Goal: Task Accomplishment & Management: Manage account settings

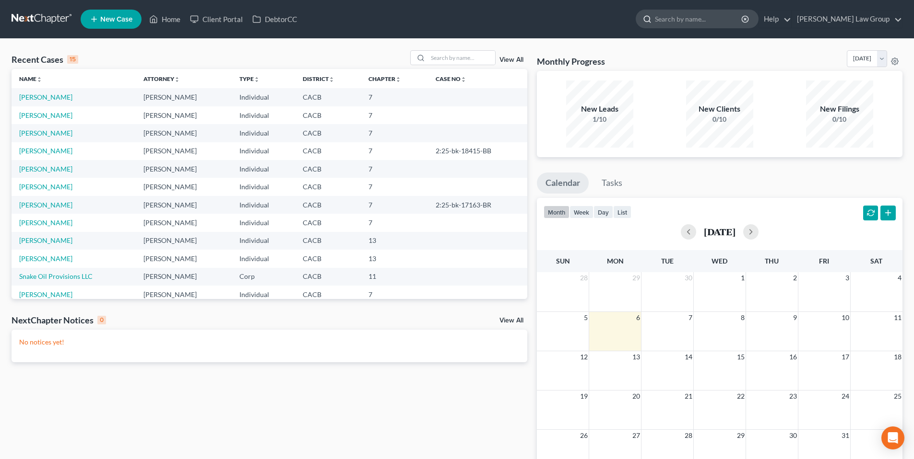
click at [704, 22] on input "search" at bounding box center [699, 19] width 88 height 18
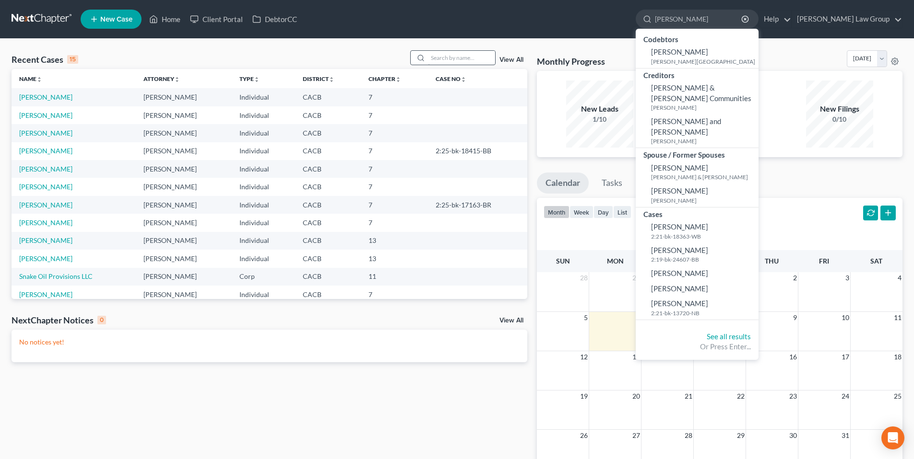
type input "[PERSON_NAME]"
click at [455, 56] on input "search" at bounding box center [461, 58] width 67 height 14
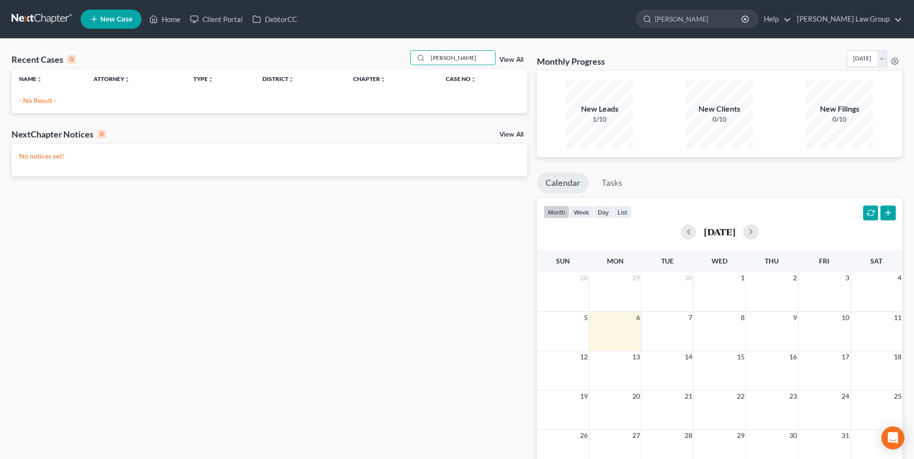
type input "[PERSON_NAME]"
click at [867, 19] on link "[PERSON_NAME] Law Group" at bounding box center [847, 19] width 110 height 17
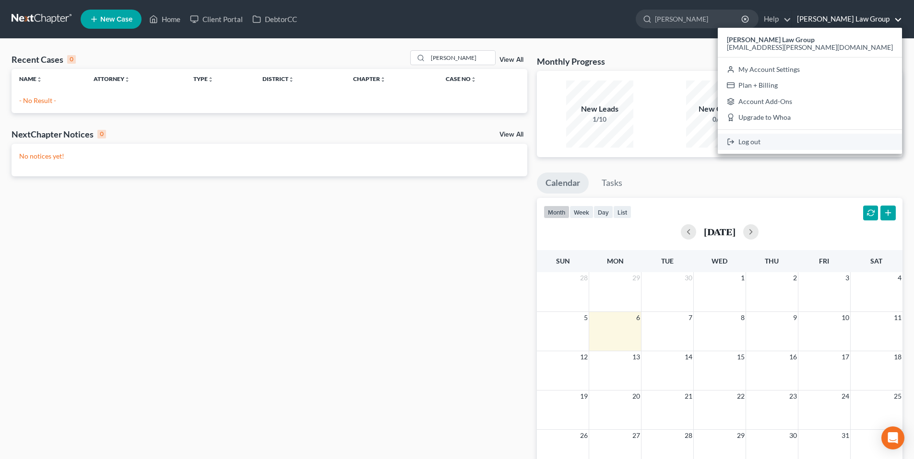
drag, startPoint x: 815, startPoint y: 141, endPoint x: 739, endPoint y: 68, distance: 105.8
click at [815, 141] on link "Log out" at bounding box center [809, 142] width 184 height 16
